Goal: Contribute content

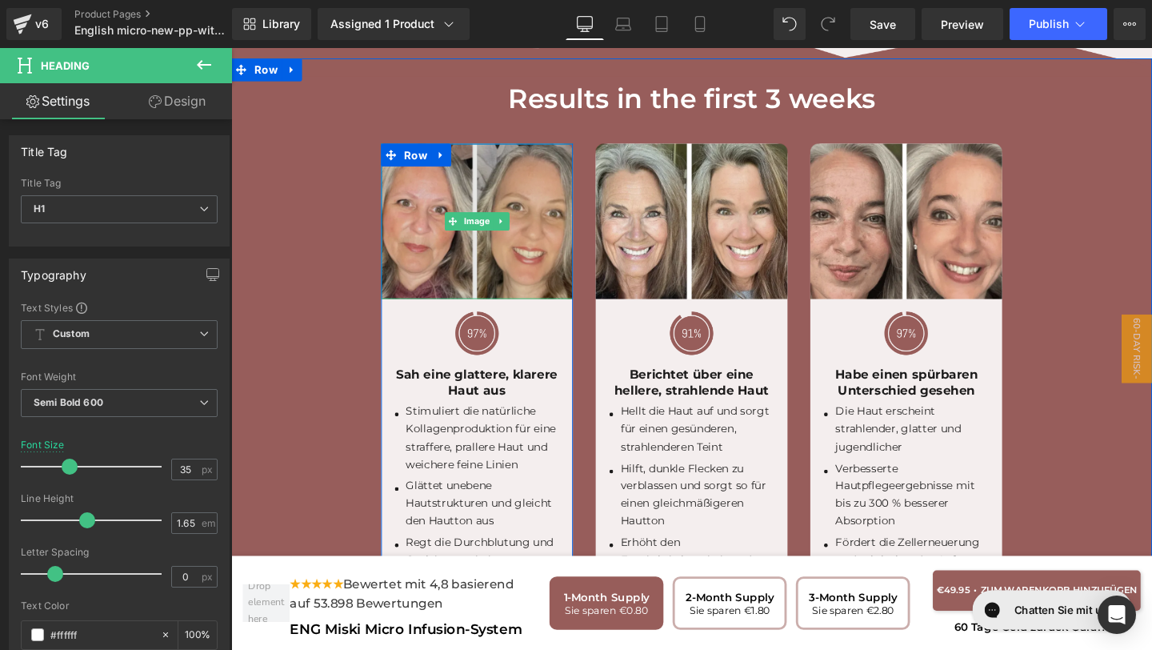
scroll to position [4470, 0]
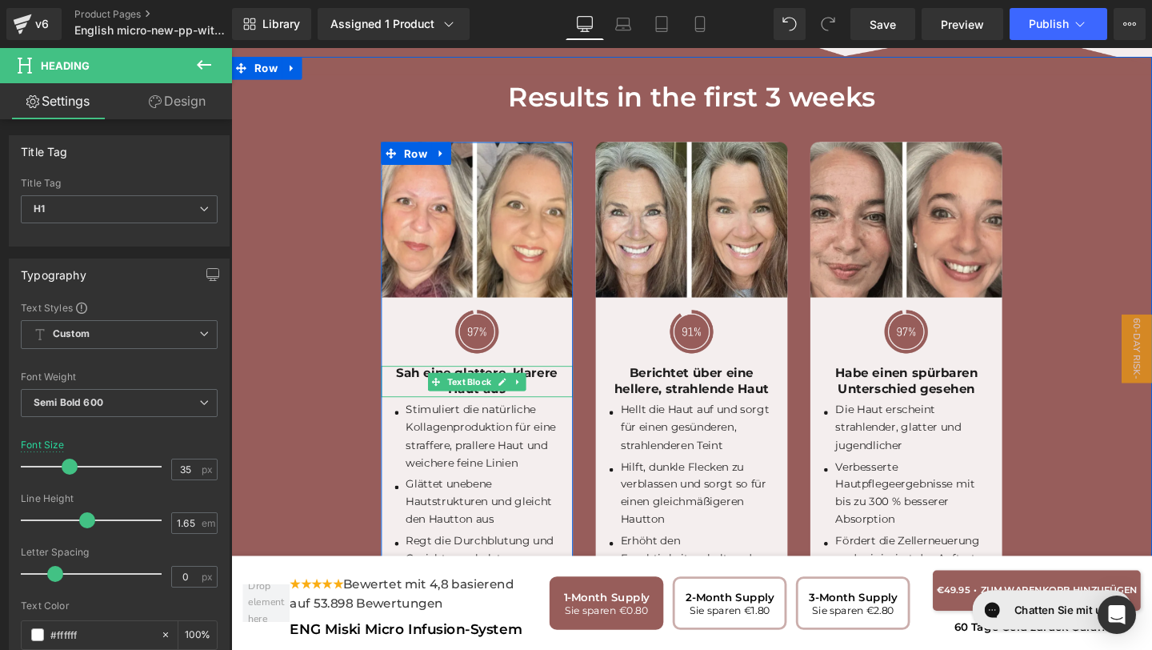
click at [557, 399] on p "Haut aus" at bounding box center [490, 407] width 202 height 17
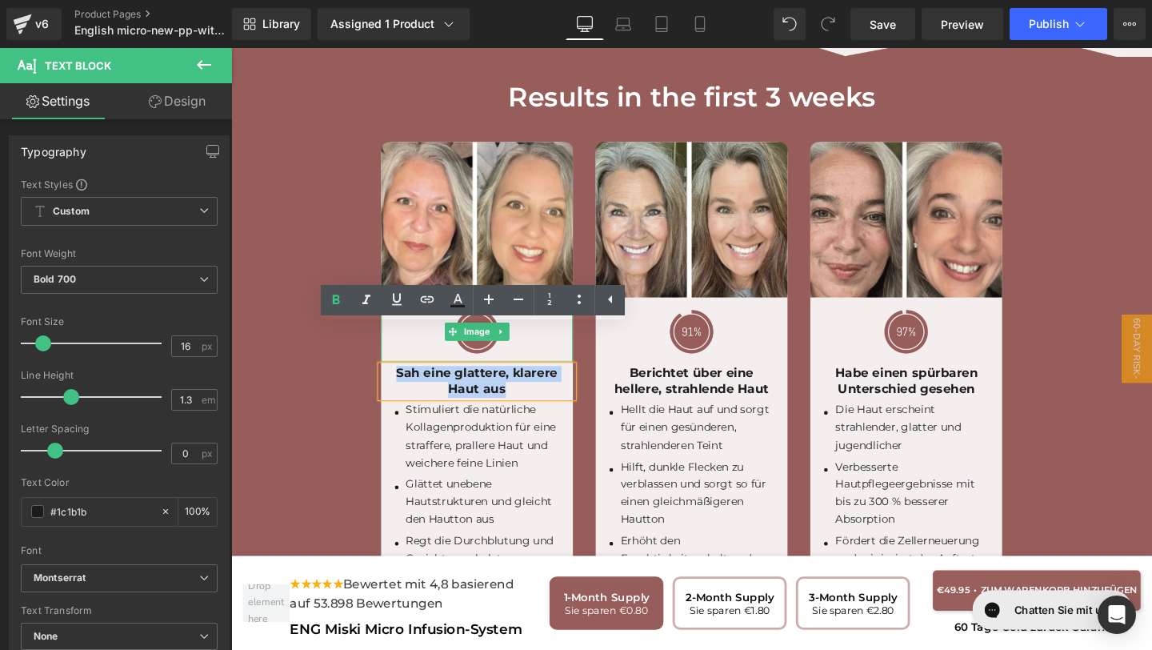
drag, startPoint x: 523, startPoint y: 367, endPoint x: 400, endPoint y: 322, distance: 131.4
click at [399, 322] on div "Image Image Sah eine glattere, klarere Haut aus Text Block Icon Stimuliert die …" at bounding box center [490, 373] width 202 height 453
copy div "Sah eine glattere, klarere Haut aus"
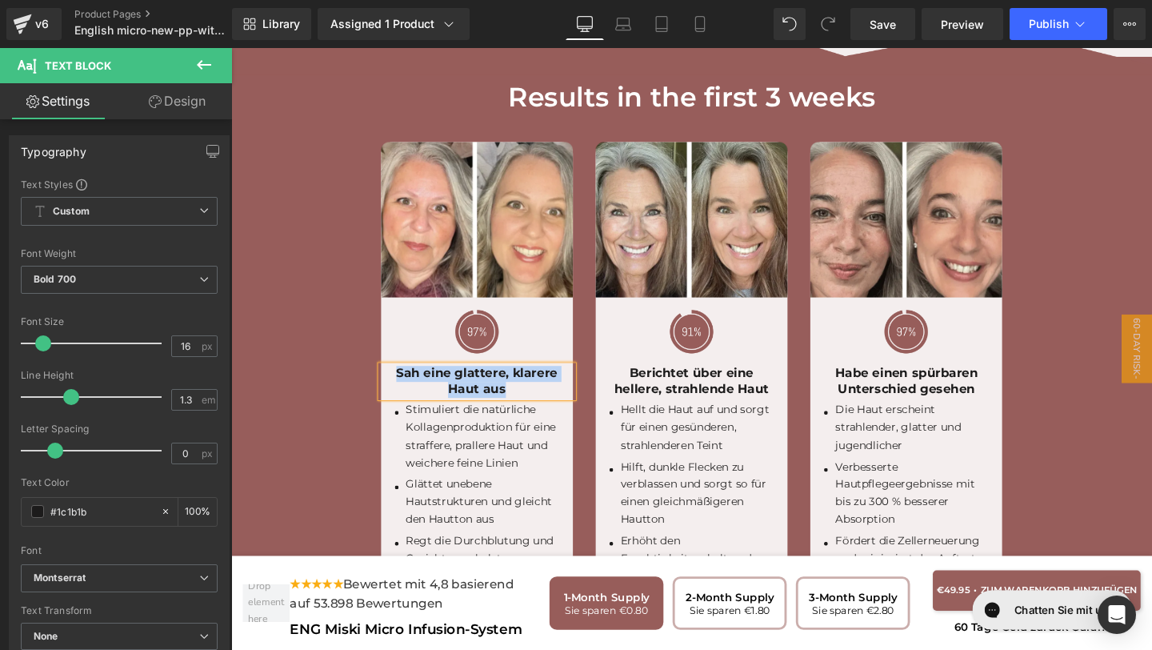
paste div
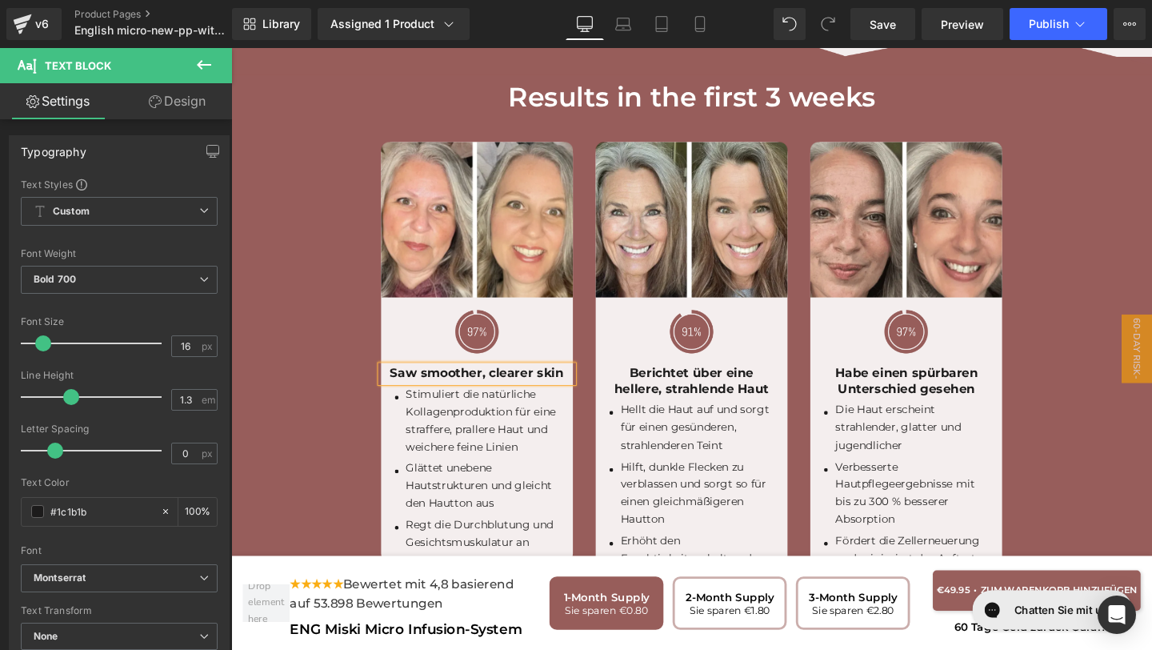
click at [504, 382] on p "Saw smoother, clearer skin" at bounding box center [490, 390] width 202 height 17
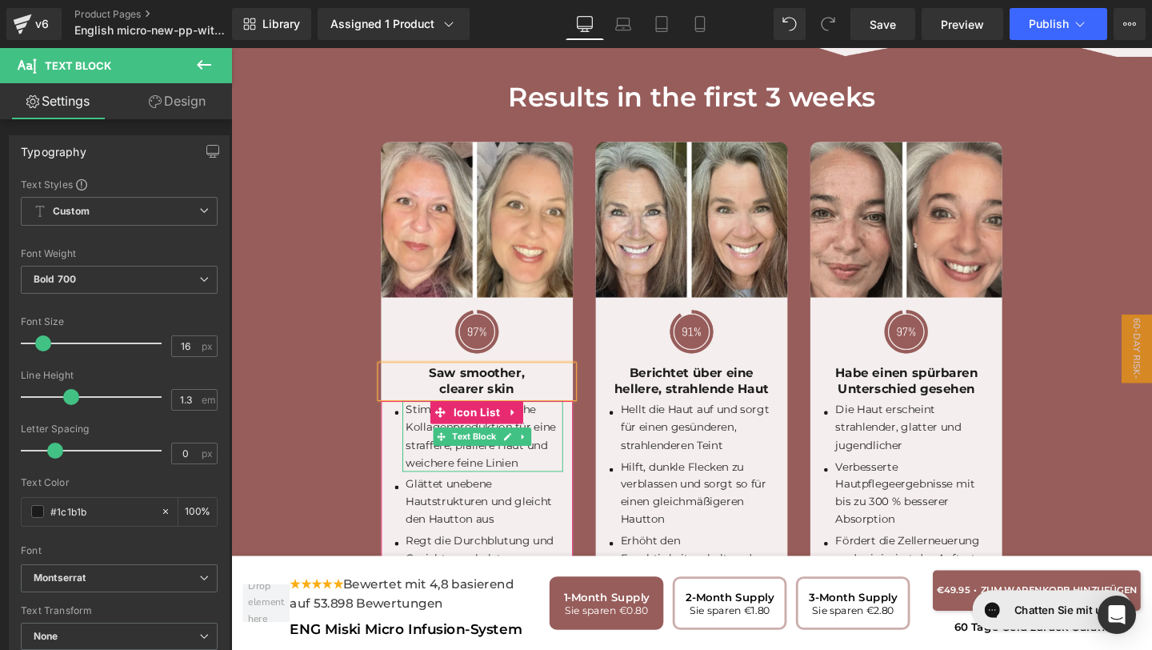
click at [550, 437] on p "Stimuliert die natürliche Kollagenproduktion für eine straffere, prallere Haut …" at bounding box center [497, 456] width 165 height 74
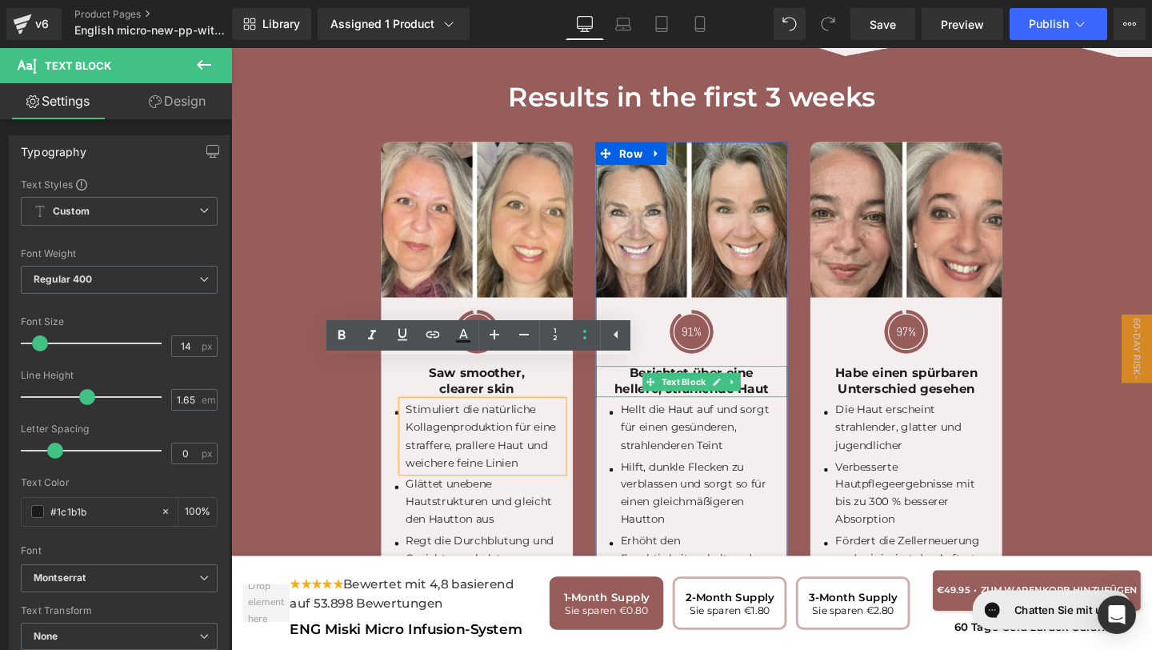
click at [776, 382] on p "Berichtet über eine hellere, strahlende Haut" at bounding box center [715, 399] width 202 height 34
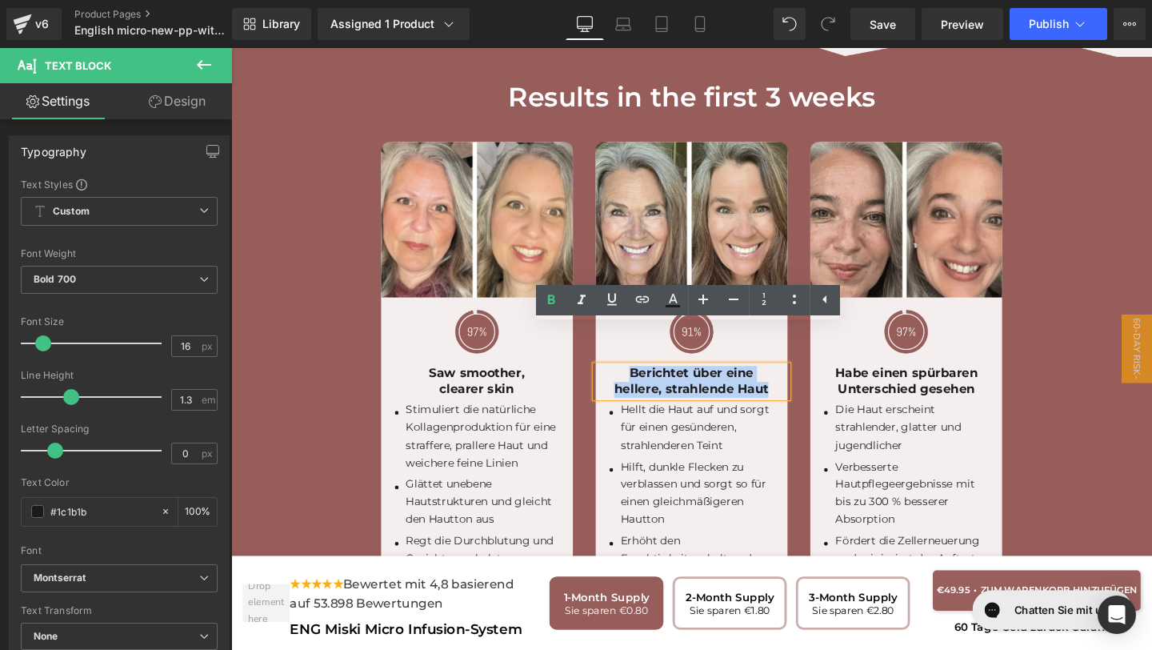
drag, startPoint x: 798, startPoint y: 359, endPoint x: 613, endPoint y: 351, distance: 185.0
click at [614, 382] on p "Berichtet über eine hellere, strahlende Haut" at bounding box center [715, 399] width 202 height 34
copy p "Berichtet über eine hellere, strahlende Haut"
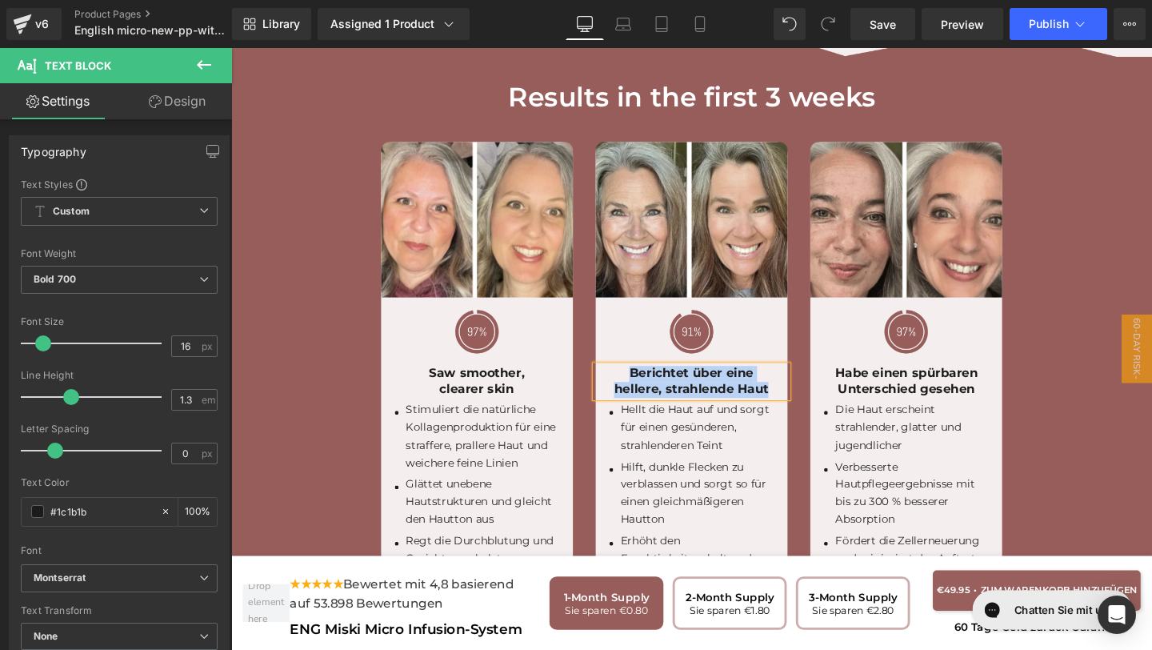
paste div
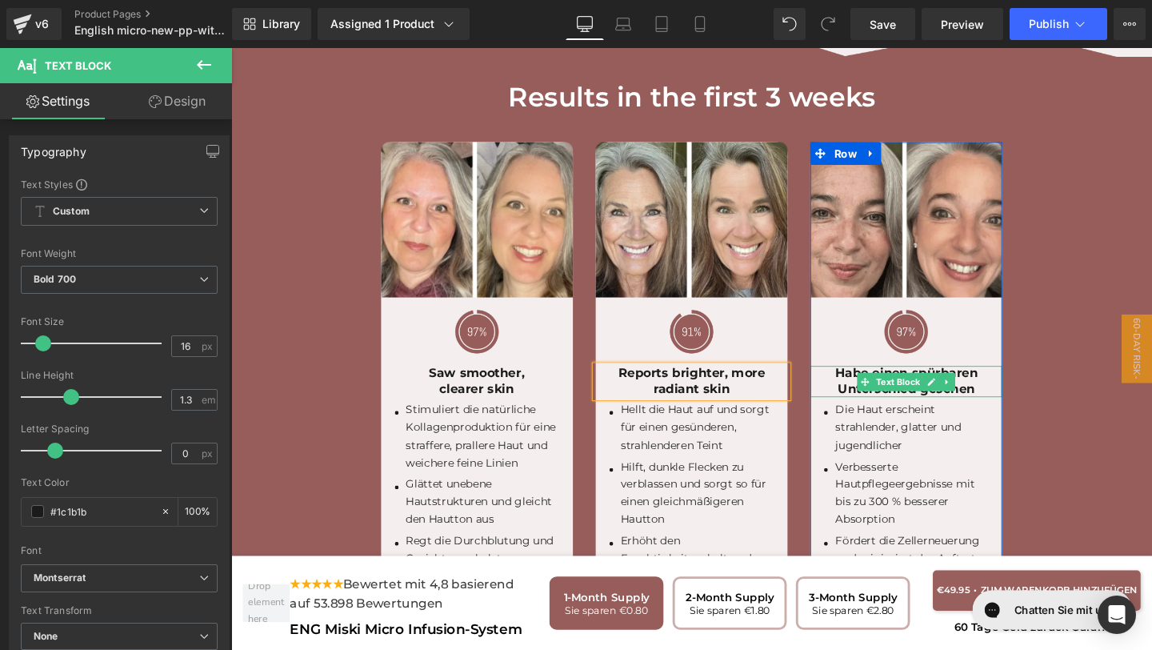
click at [1010, 399] on p "Unterschied gesehen" at bounding box center [941, 407] width 202 height 17
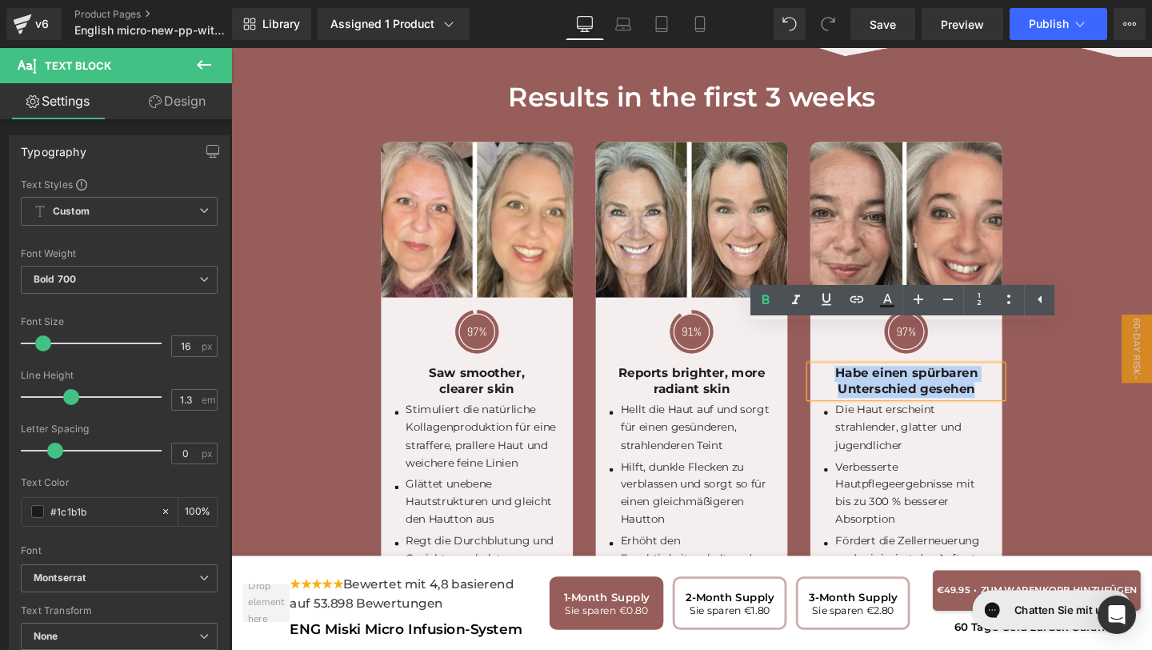
drag, startPoint x: 1015, startPoint y: 362, endPoint x: 870, endPoint y: 342, distance: 146.2
click at [870, 382] on div "Habe einen spürbaren Unterschied gesehen" at bounding box center [941, 399] width 202 height 34
copy div "Habe einen spürbaren Unterschied gesehen"
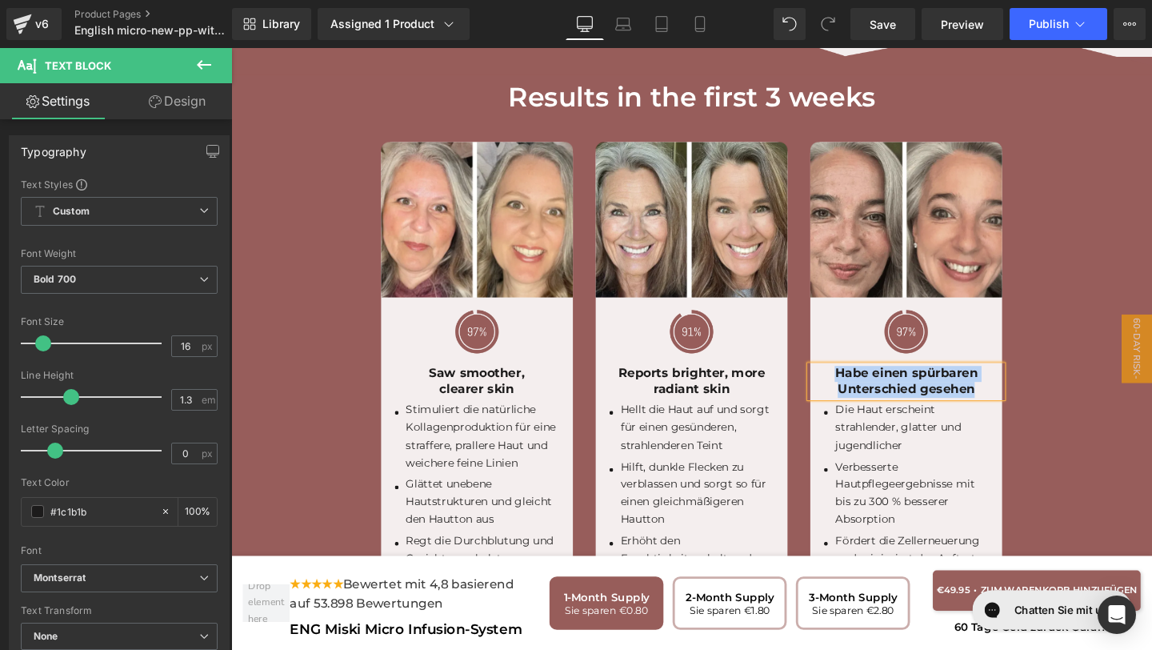
paste div
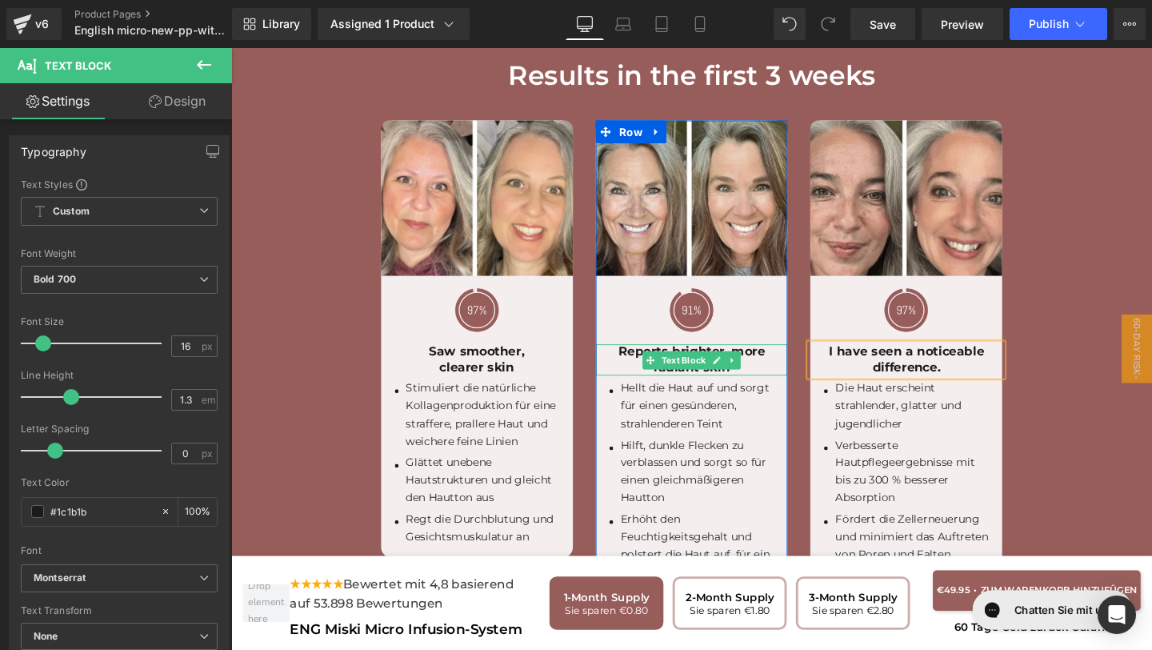
scroll to position [4533, 0]
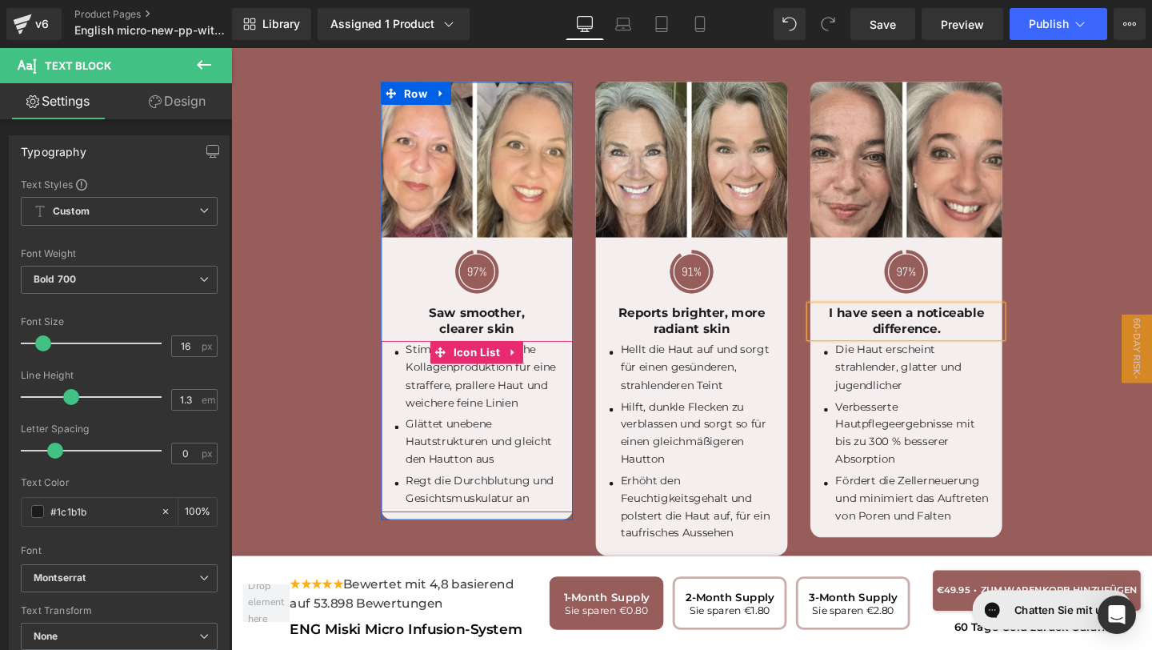
click at [546, 380] on p "Stimuliert die natürliche Kollagenproduktion für eine straffere, prallere Haut …" at bounding box center [497, 393] width 165 height 74
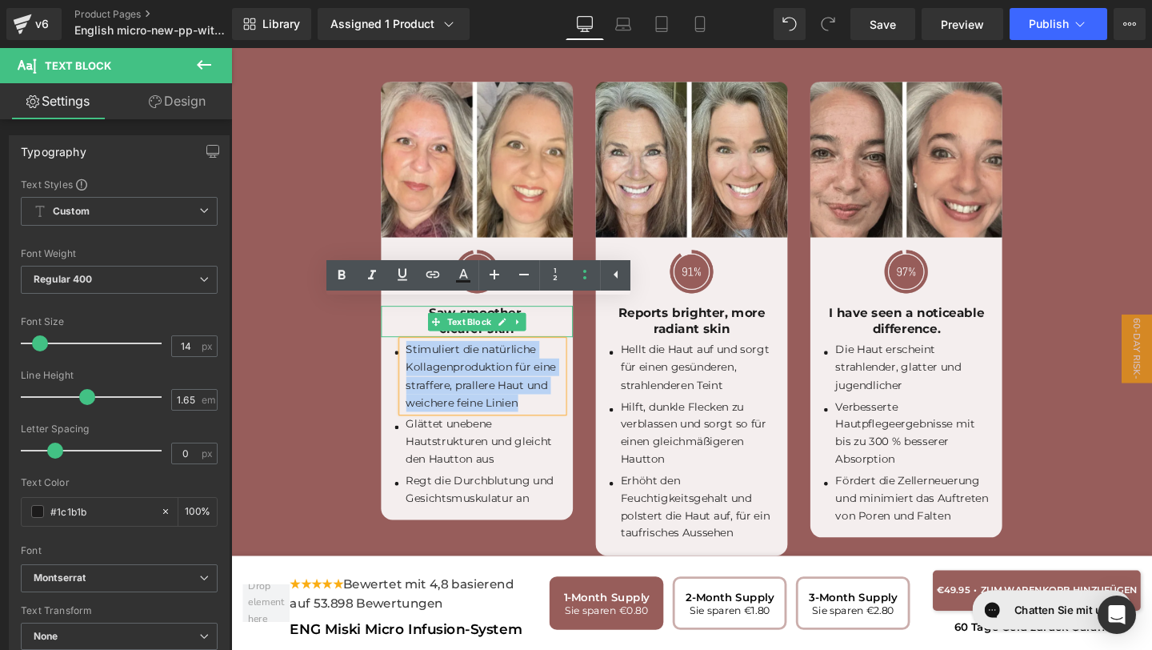
drag, startPoint x: 546, startPoint y: 380, endPoint x: 403, endPoint y: 298, distance: 165.2
click at [403, 298] on div "Image Image Saw smoother, clearer skin Text Block Icon Stimuliert die natürlich…" at bounding box center [490, 310] width 202 height 453
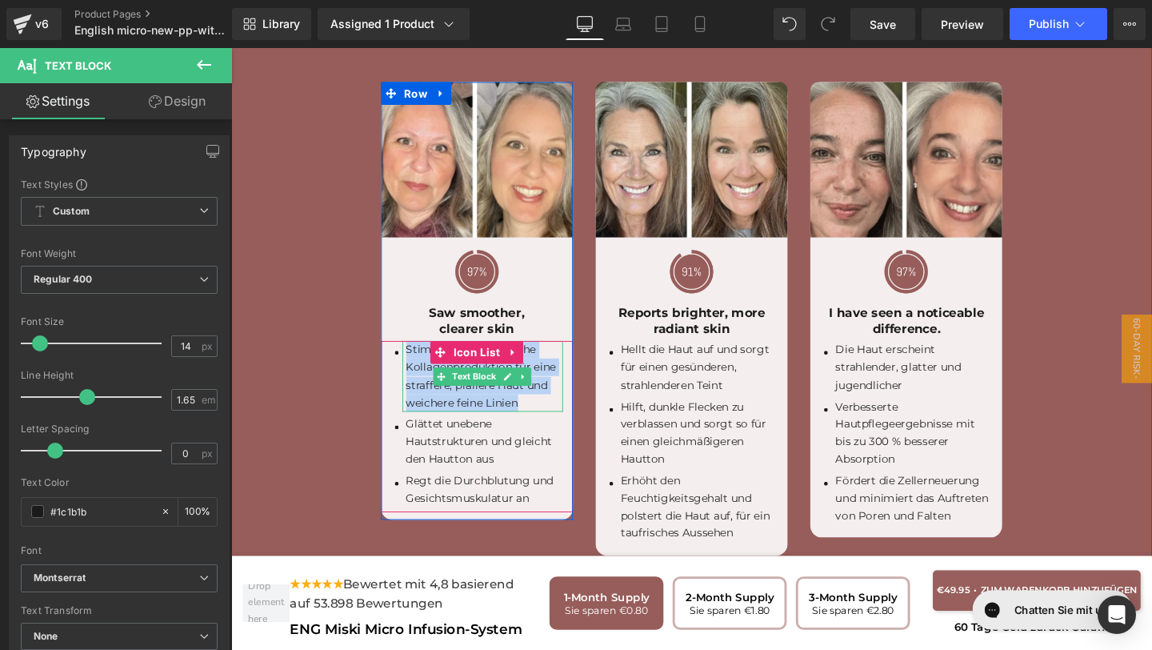
copy p "Stimuliert die natürliche Kollagenproduktion für eine straffere, prallere Haut …"
paste div
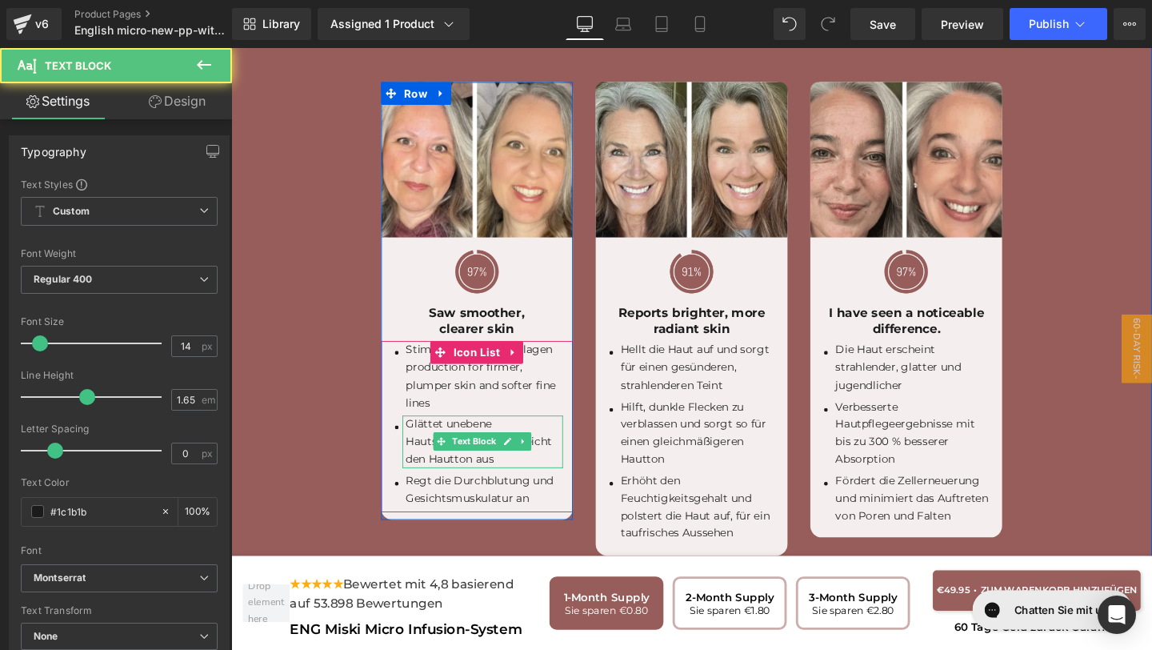
click at [520, 437] on p "Glättet unebene Hautstrukturen und gleicht den Hautton aus" at bounding box center [497, 461] width 165 height 55
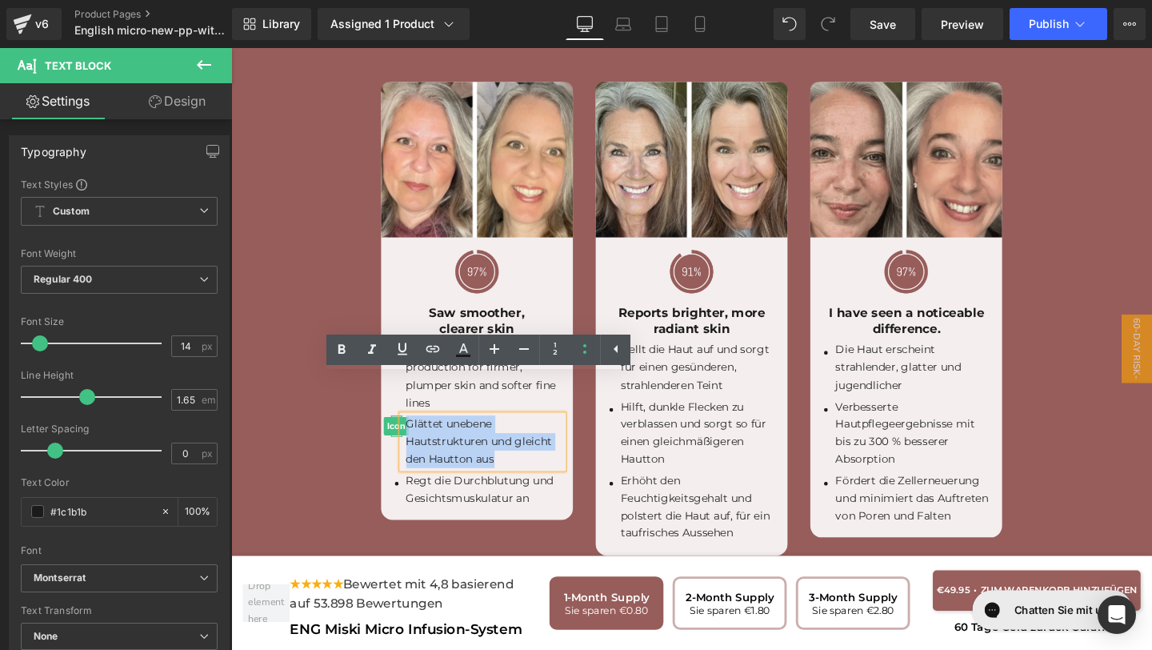
drag, startPoint x: 511, startPoint y: 437, endPoint x: 406, endPoint y: 393, distance: 114.4
click at [406, 434] on li "Icon Glättet unebene Hautstrukturen und gleicht den Hautton aus Text Block" at bounding box center [489, 461] width 181 height 55
copy p "Glättet unebene Hautstrukturen und gleicht den Hautton aus"
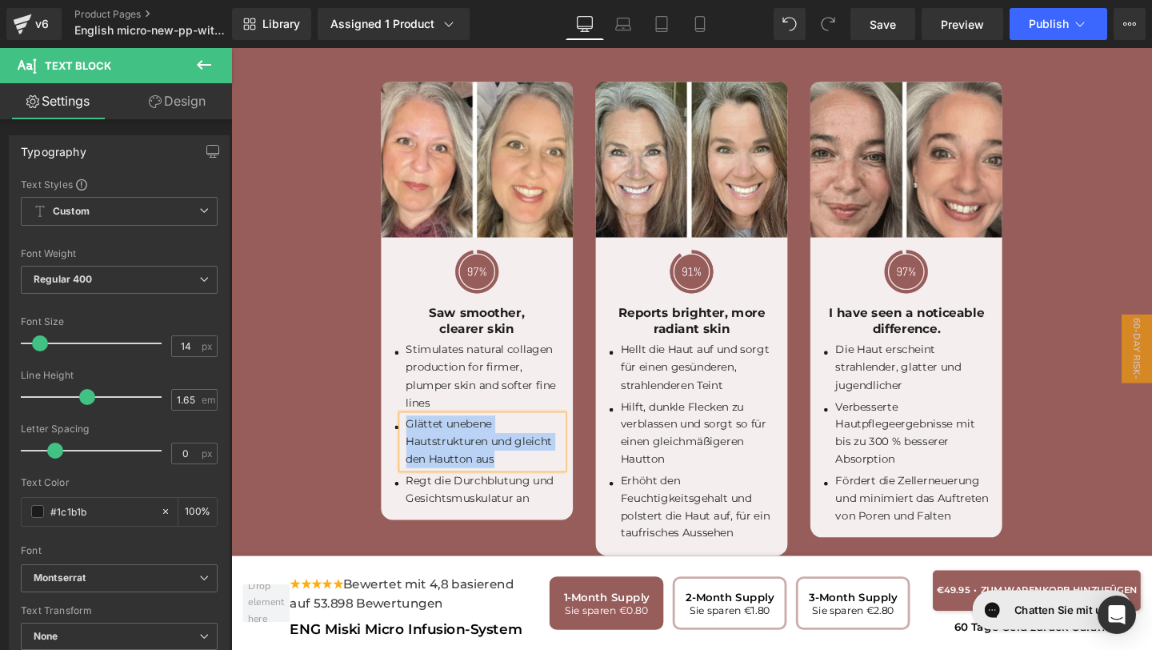
paste div
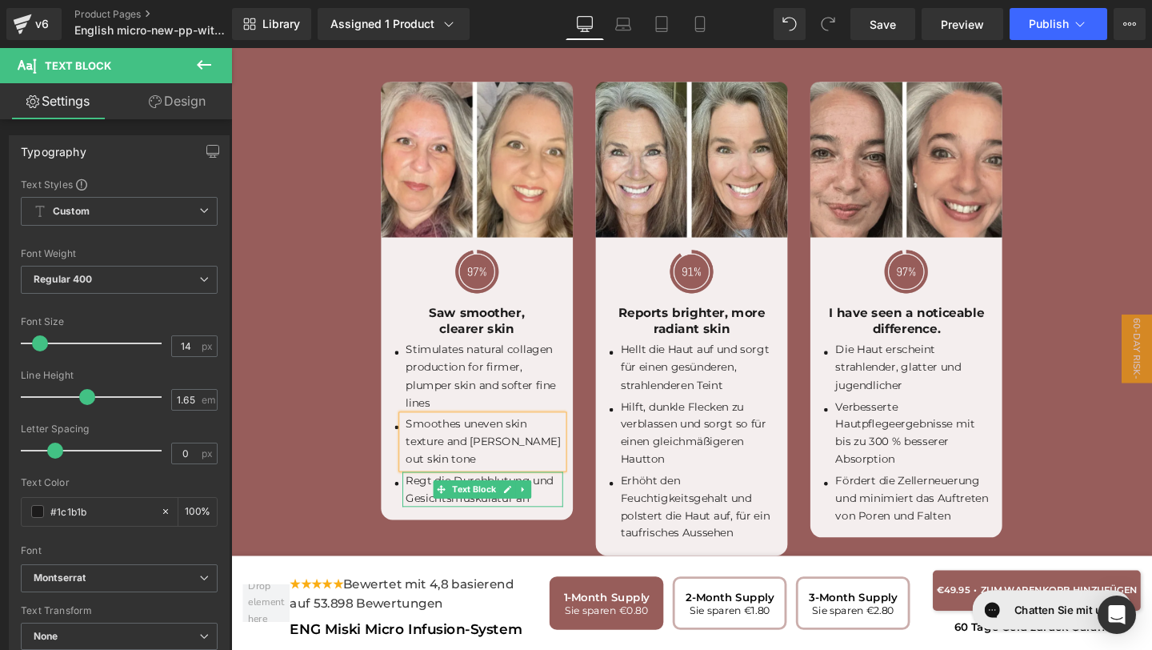
click at [552, 494] on p "Regt die Durchblutung und Gesichtsmuskulatur an" at bounding box center [497, 512] width 165 height 37
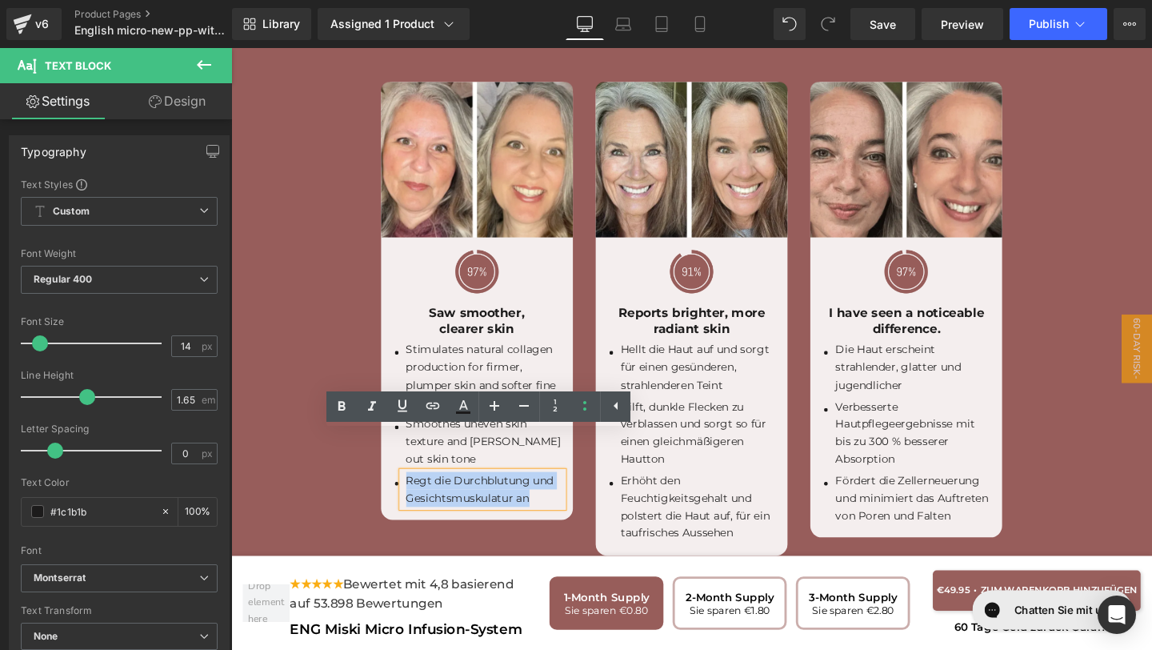
drag, startPoint x: 547, startPoint y: 480, endPoint x: 391, endPoint y: 460, distance: 157.3
click at [390, 460] on div "Icon Stimulates natural collagen production for firmer, plumper skin and softer…" at bounding box center [490, 446] width 202 height 180
copy p "Regt die Durchblutung und Gesichtsmuskulatur an"
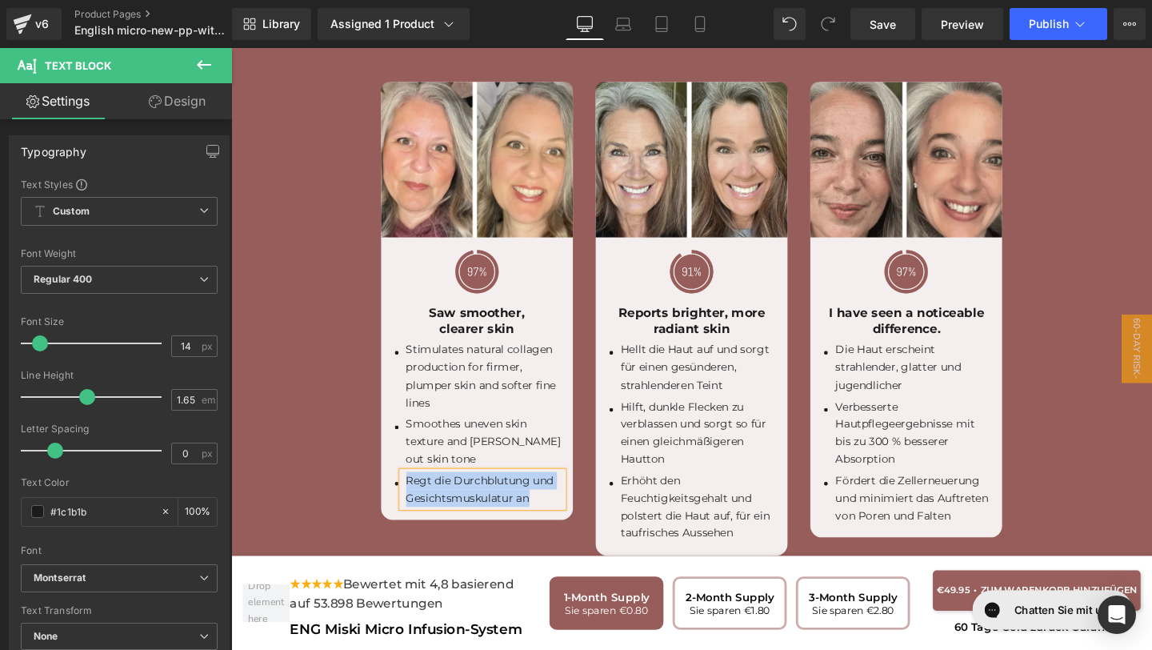
paste div
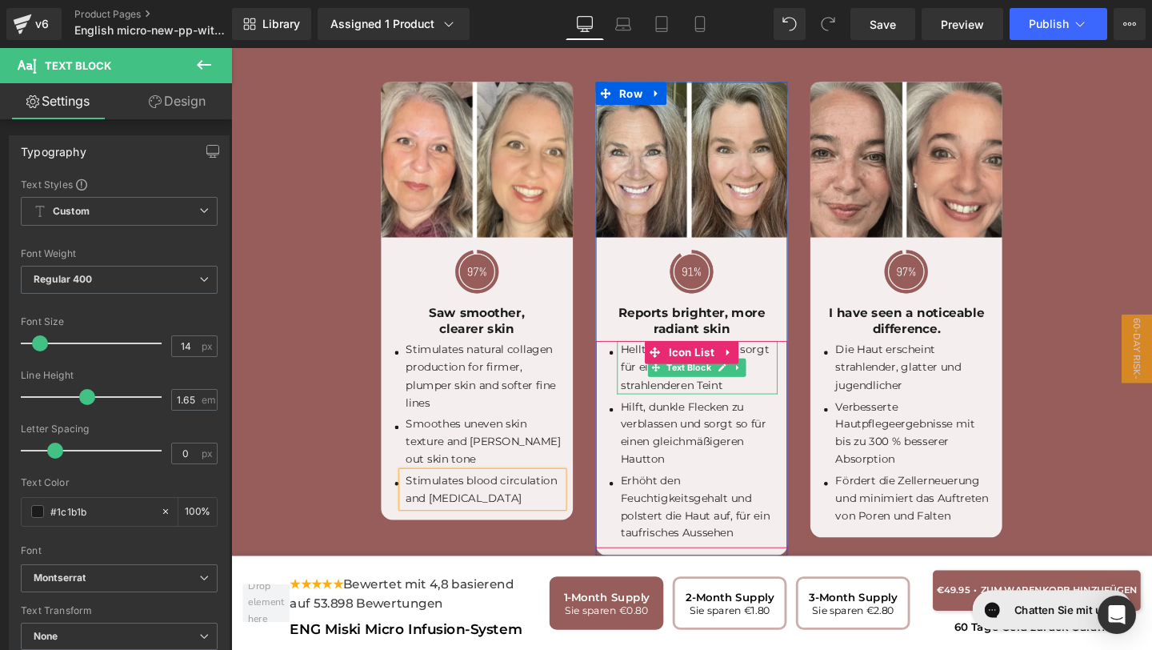
click at [781, 361] on p "Hellt die Haut auf und sorgt für einen gesünderen, strahlenderen Teint" at bounding box center [723, 383] width 165 height 55
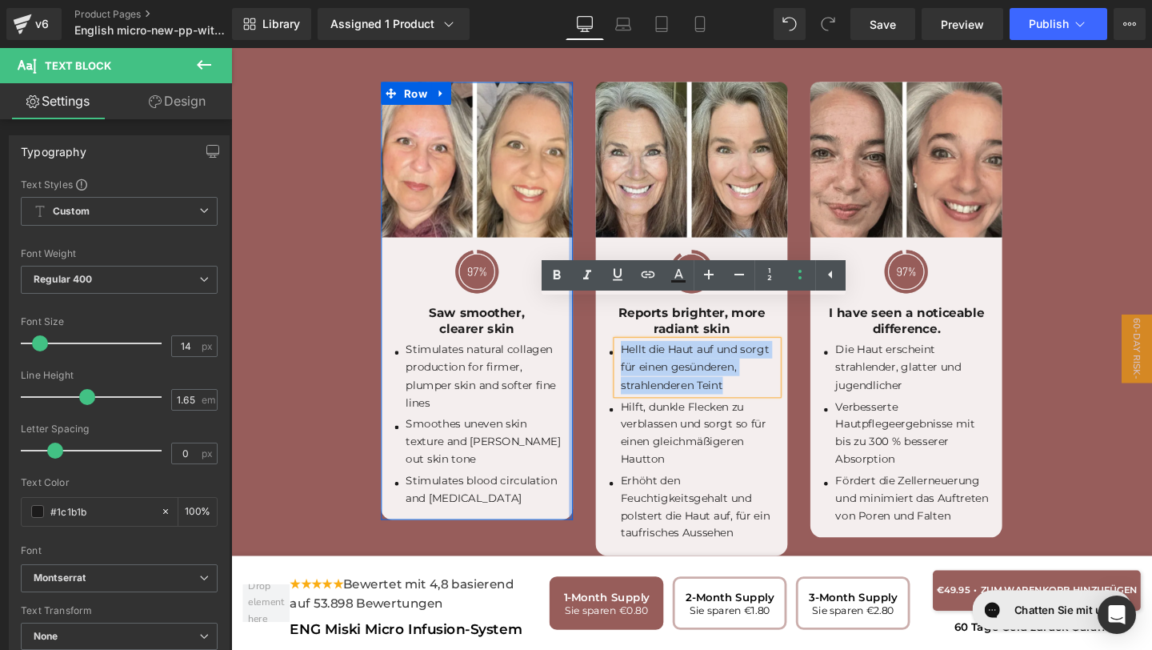
drag, startPoint x: 761, startPoint y: 362, endPoint x: 590, endPoint y: 300, distance: 181.2
click at [590, 300] on div "Image Image Saw smoother, clearer skin Text Block Icon Stimulates natural colla…" at bounding box center [716, 325] width 678 height 530
copy p "Hellt die Haut auf und sorgt für einen gesünderen, strahlenderen Teint"
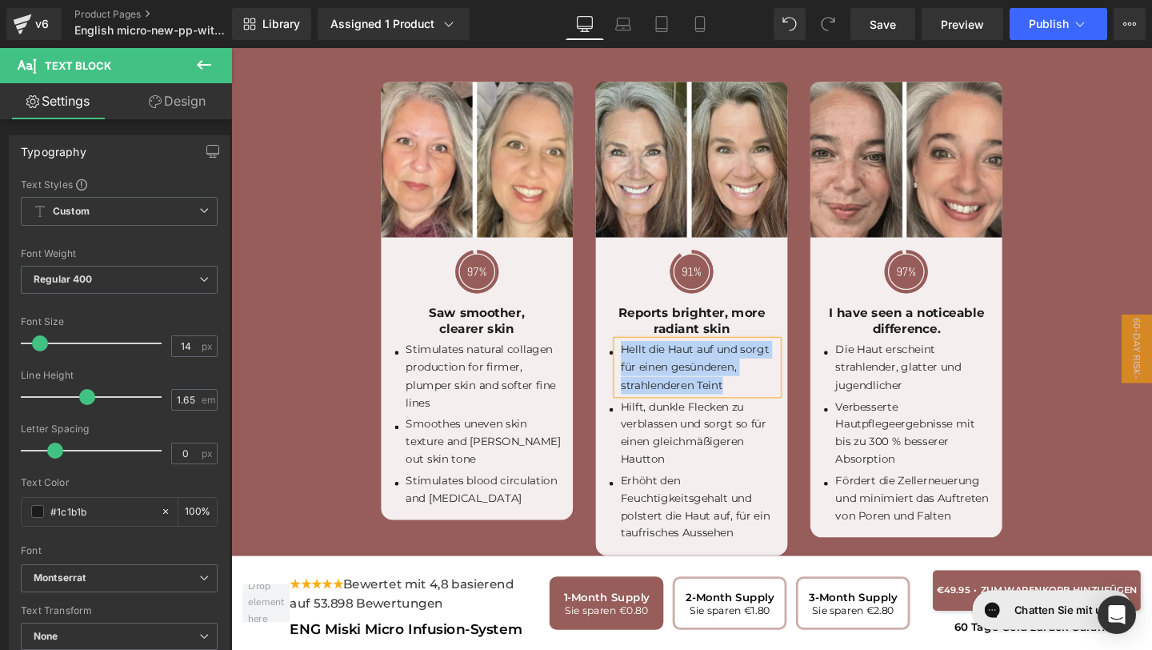
paste div
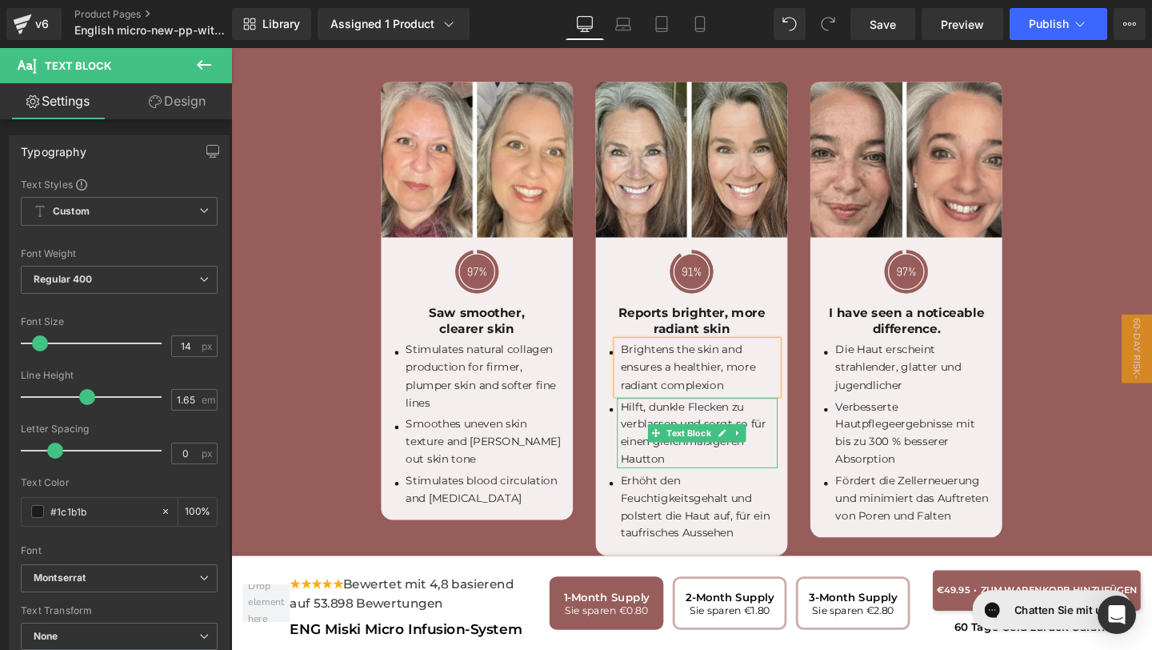
click at [718, 435] on p "Hilft, dunkle Flecken zu verblassen und sorgt so für einen gleichmäßigeren Haut…" at bounding box center [723, 453] width 165 height 74
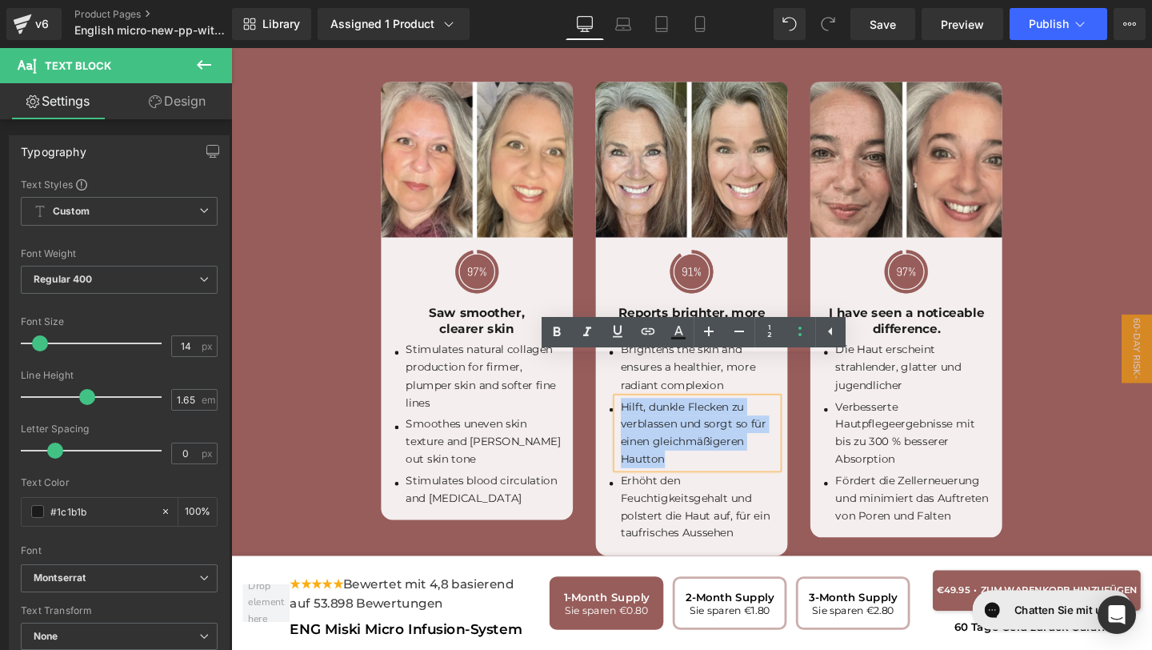
drag, startPoint x: 690, startPoint y: 437, endPoint x: 642, endPoint y: 382, distance: 72.5
click at [642, 416] on p "Hilft, dunkle Flecken zu verblassen und sorgt so für einen gleichmäßigeren Haut…" at bounding box center [723, 453] width 165 height 74
copy p "Hilft, dunkle Flecken zu verblassen und sorgt so für einen gleichmäßigeren Haut…"
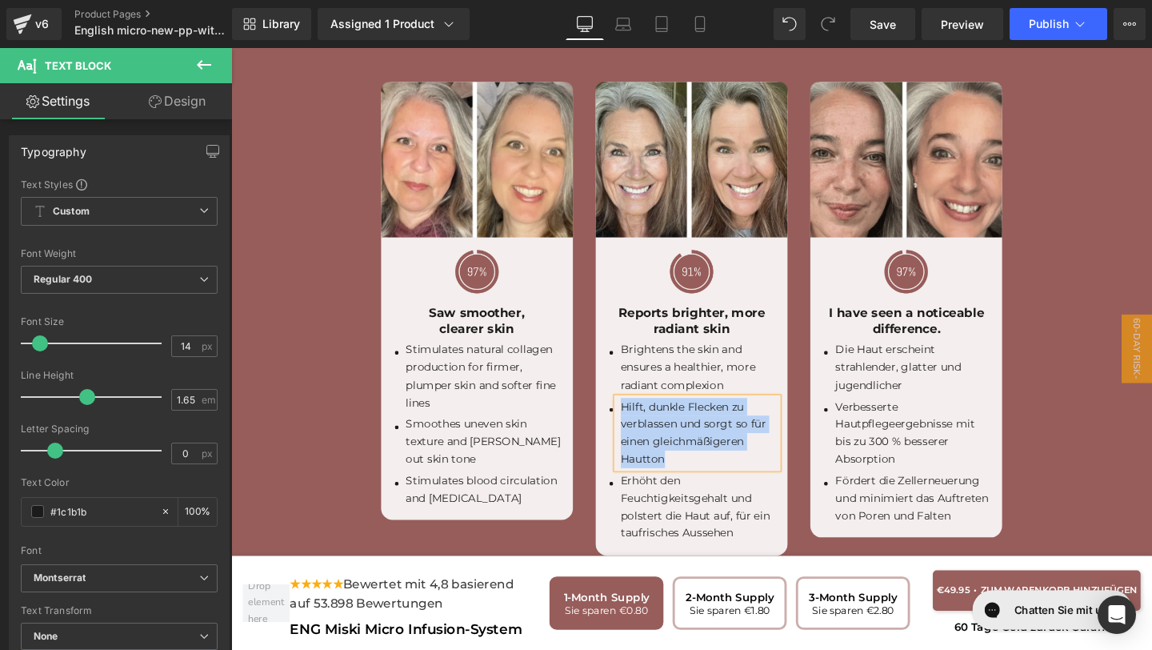
paste div
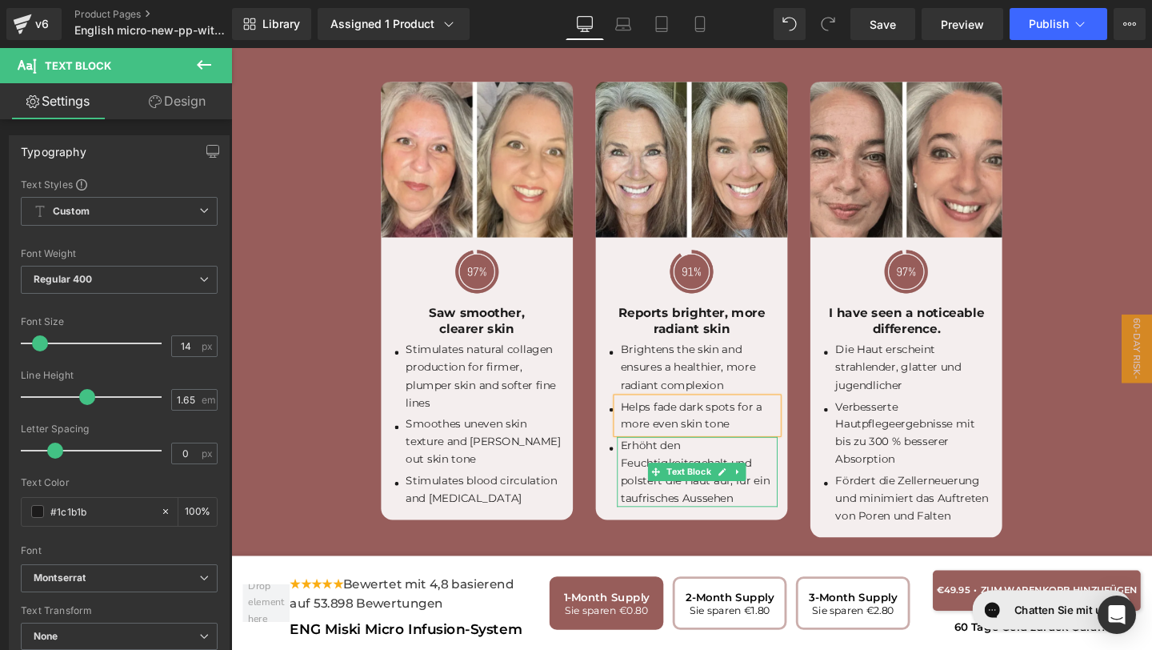
click at [774, 480] on p "Erhöht den Feuchtigkeitsgehalt und polstert die Haut auf, für ein taufrisches A…" at bounding box center [723, 494] width 165 height 74
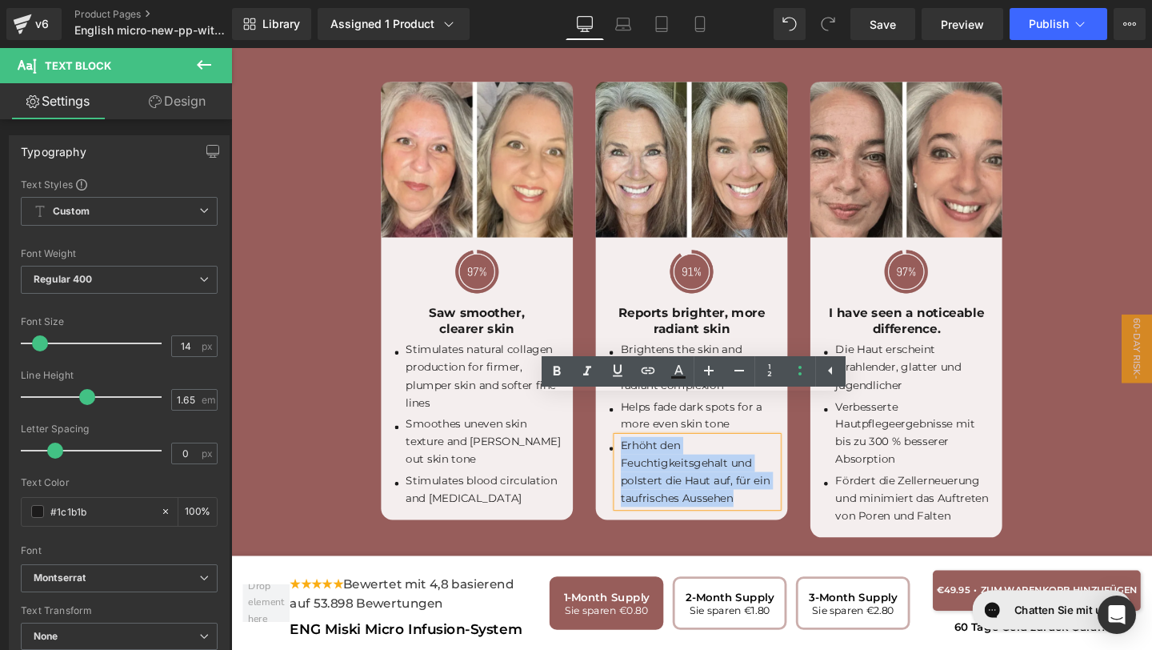
drag, startPoint x: 767, startPoint y: 480, endPoint x: 602, endPoint y: 415, distance: 177.8
click at [601, 415] on div "Image Image Saw smoother, clearer skin Text Block Icon Stimulates natural colla…" at bounding box center [716, 315] width 678 height 511
copy p "Erhöht den Feuchtigkeitsgehalt und polstert die Haut auf, für ein taufrisches A…"
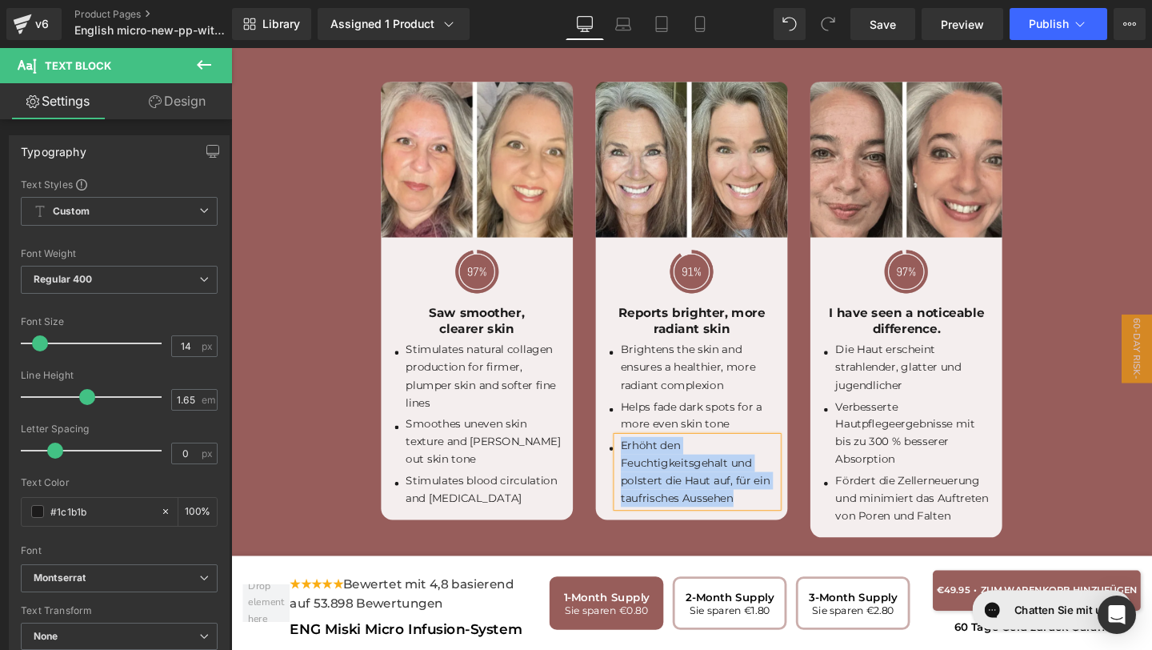
paste div
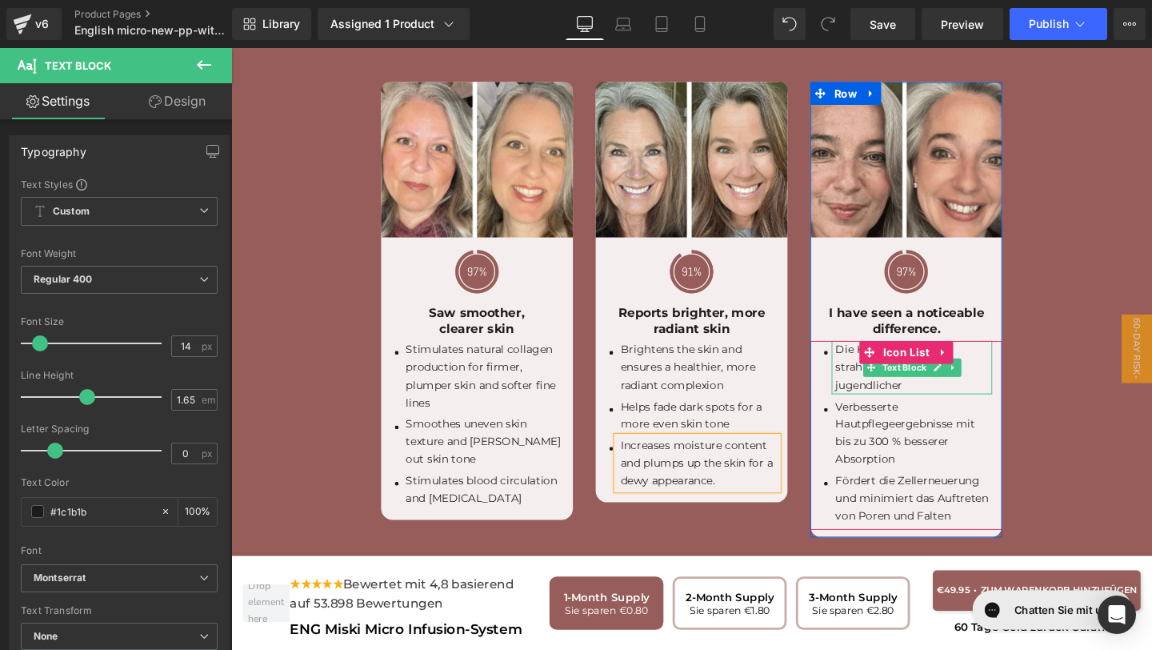
click at [931, 362] on p "Die Haut erscheint strahlender, glatter und jugendlicher" at bounding box center [948, 383] width 165 height 55
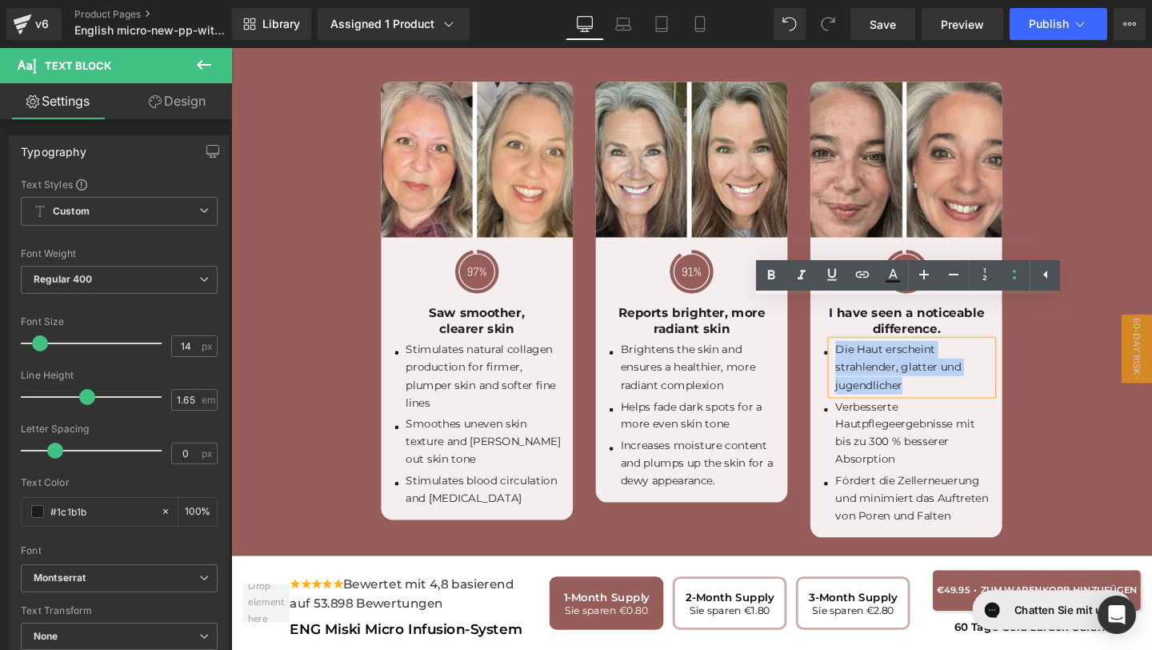
drag, startPoint x: 936, startPoint y: 362, endPoint x: 870, endPoint y: 320, distance: 78.8
click at [870, 356] on p "Die Haut erscheint strahlender, glatter und jugendlicher" at bounding box center [948, 383] width 165 height 55
copy p "Die Haut erscheint strahlender, glatter und jugendlicher"
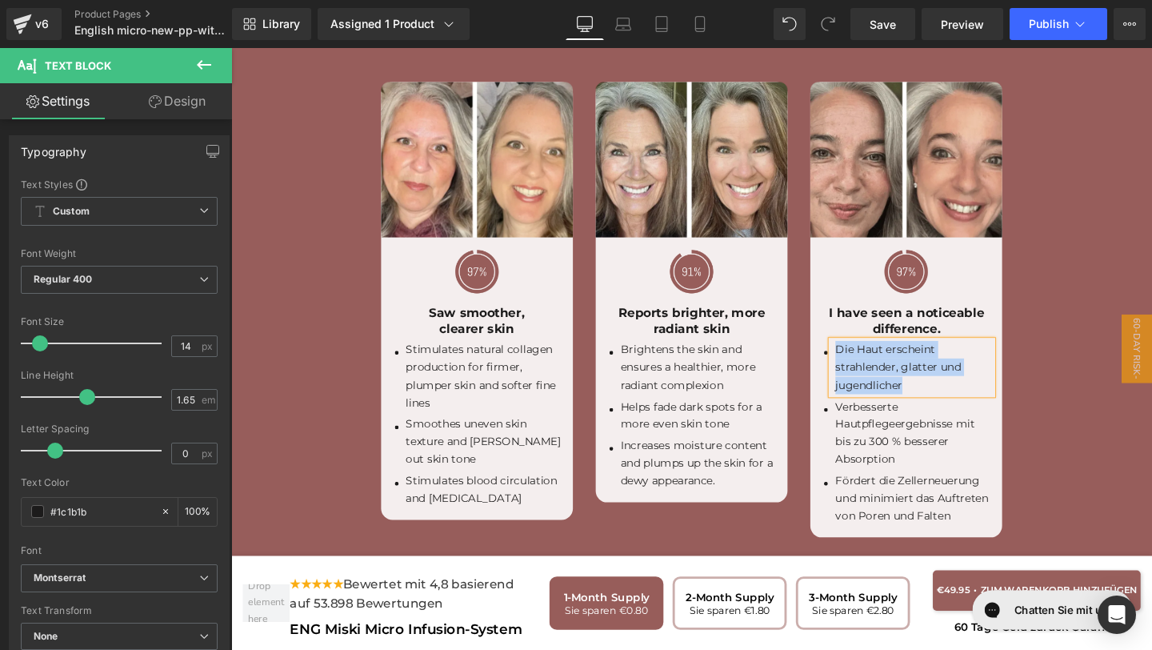
paste div
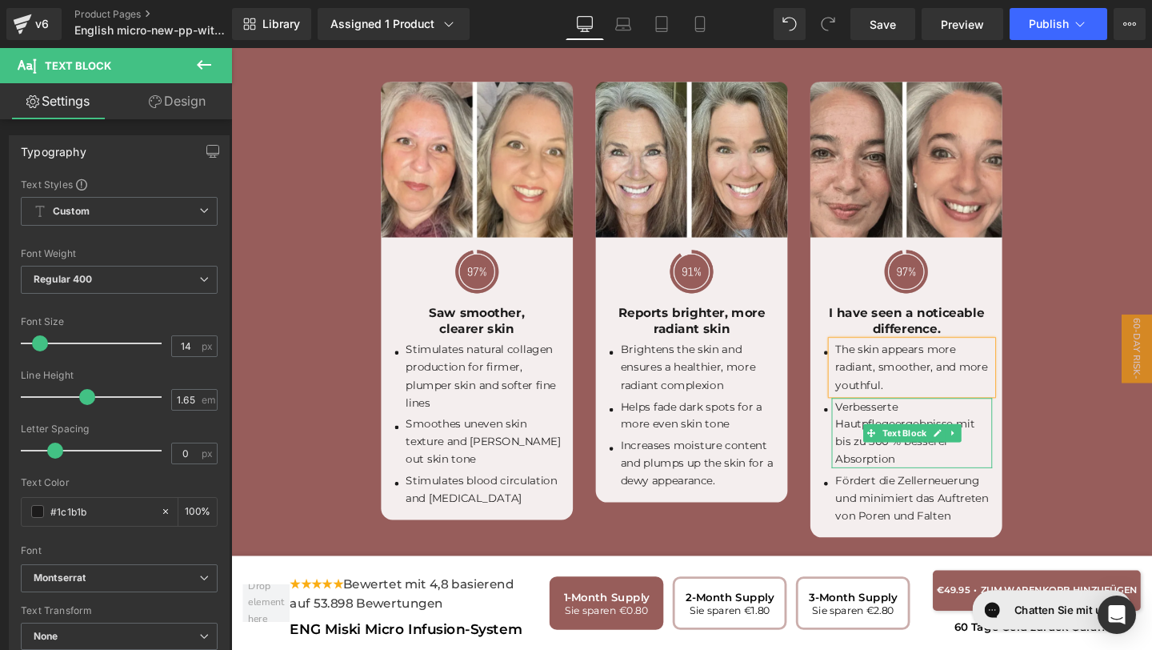
click at [979, 430] on p "Verbesserte Hautpflegeergebnisse mit bis zu 300 % besserer Absorption" at bounding box center [948, 453] width 165 height 74
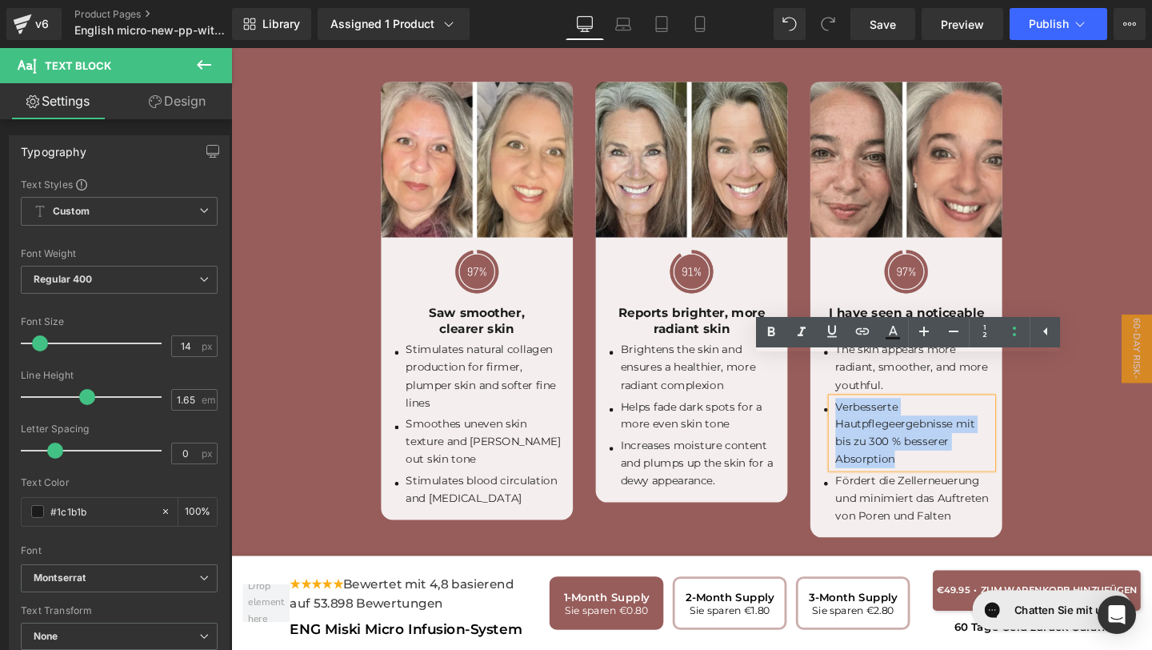
drag, startPoint x: 935, startPoint y: 438, endPoint x: 869, endPoint y: 382, distance: 86.9
click at [869, 416] on p "Verbesserte Hautpflegeergebnisse mit bis zu 300 % besserer Absorption" at bounding box center [948, 453] width 165 height 74
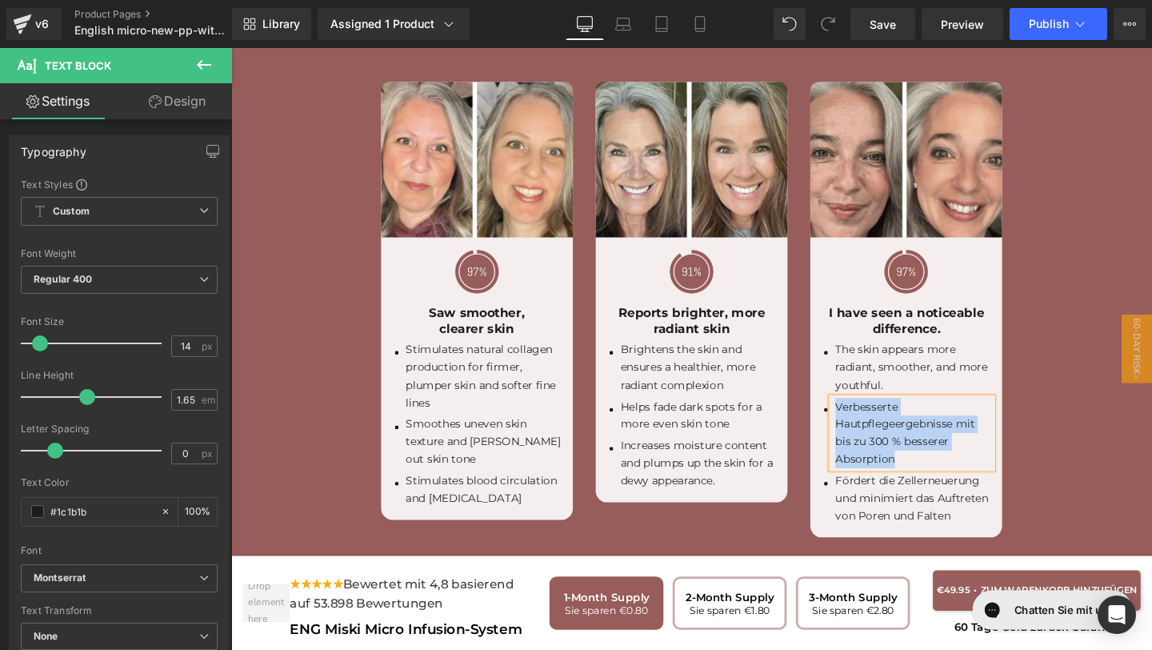
paste div
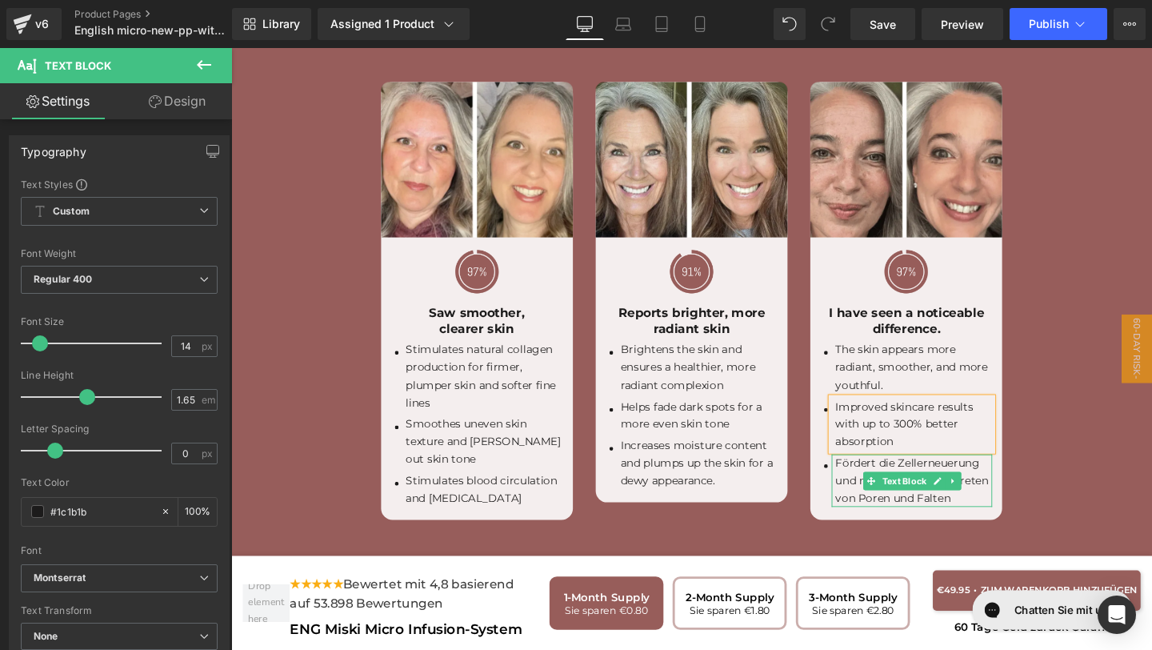
click at [990, 481] on p "Fördert die Zellerneuerung und minimiert das Auftreten von Poren und Falten" at bounding box center [948, 502] width 165 height 55
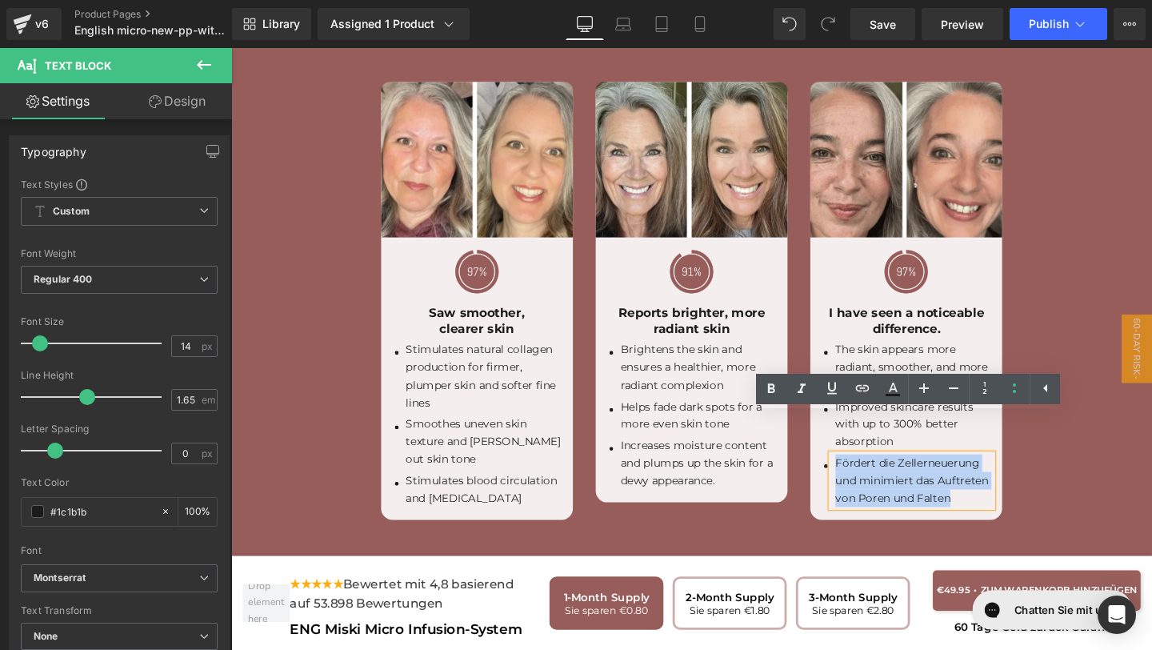
drag, startPoint x: 994, startPoint y: 482, endPoint x: 863, endPoint y: 438, distance: 138.1
click at [863, 475] on div "Fördert die Zellerneuerung und minimiert das Auftreten von Poren und Falten" at bounding box center [946, 502] width 169 height 55
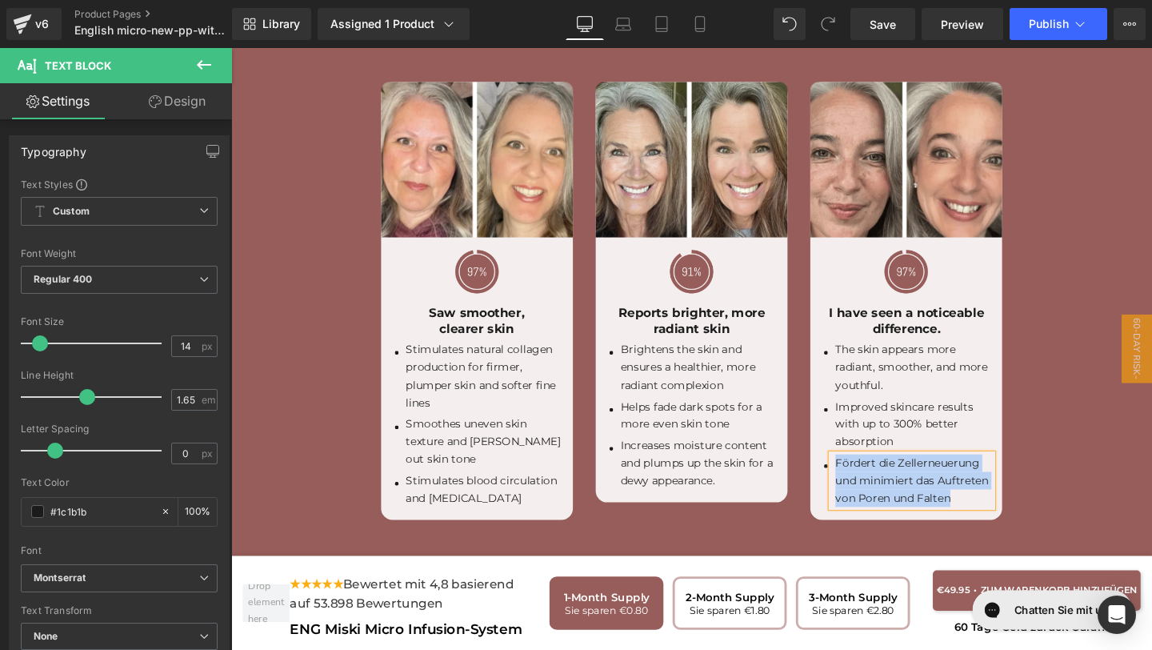
paste div
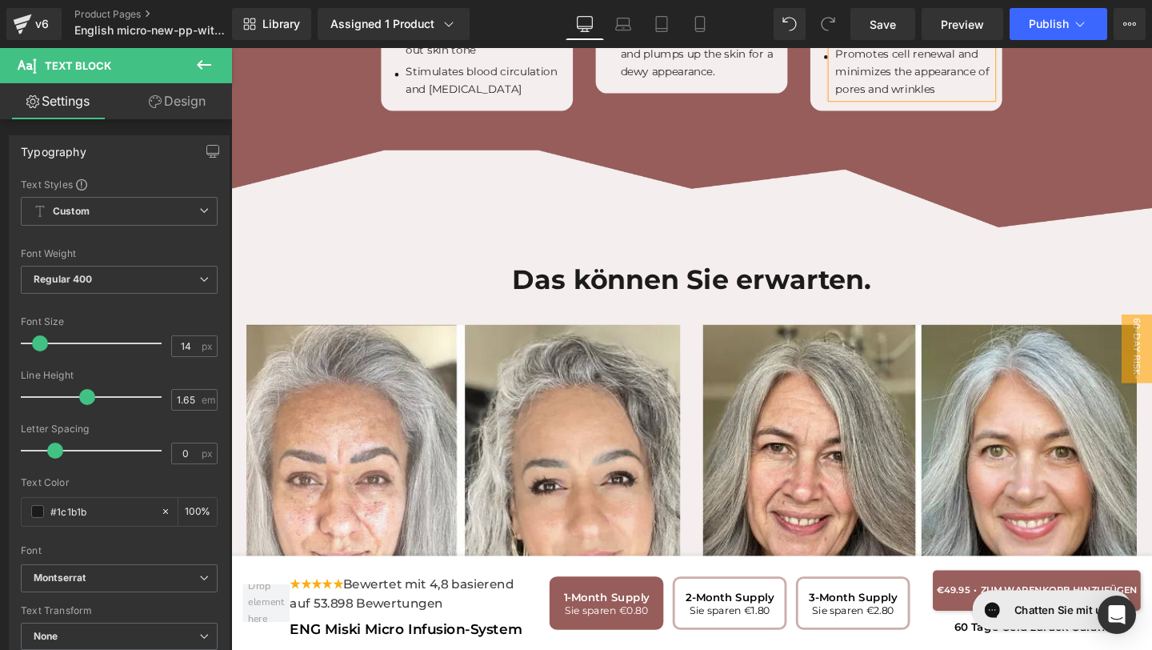
scroll to position [4966, 0]
